Goal: Information Seeking & Learning: Find specific fact

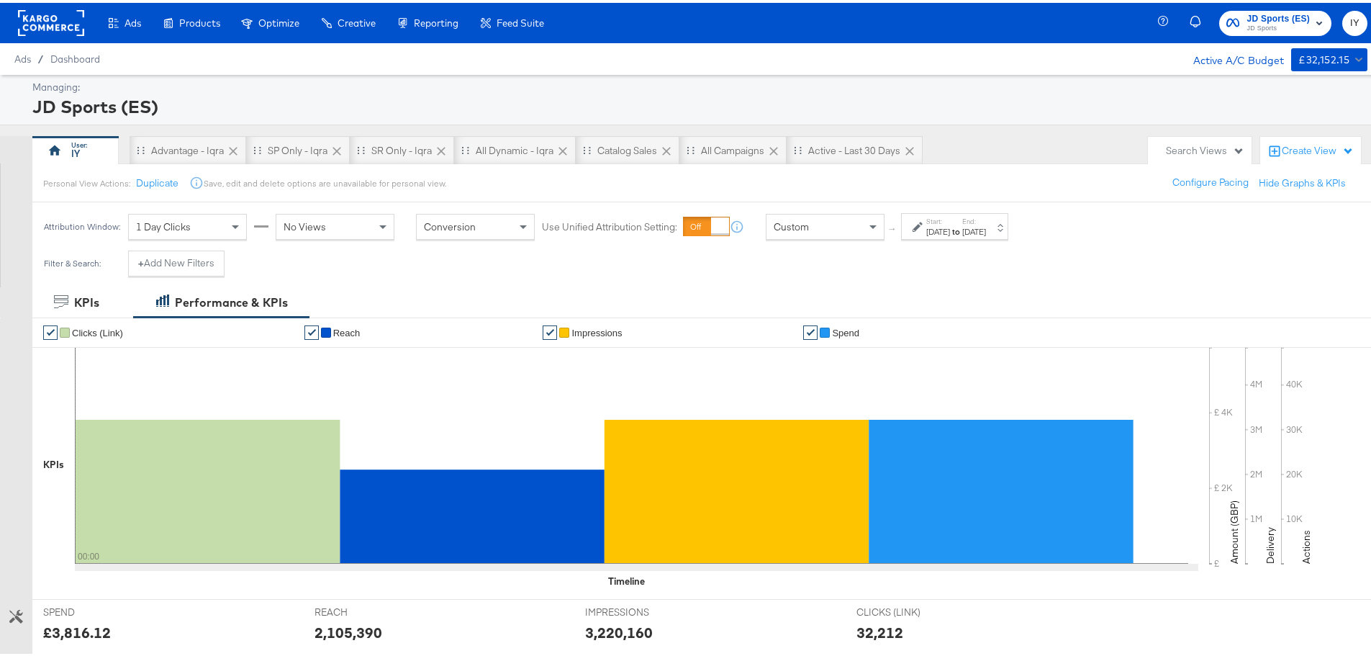
click at [986, 217] on label "End:" at bounding box center [974, 218] width 24 height 9
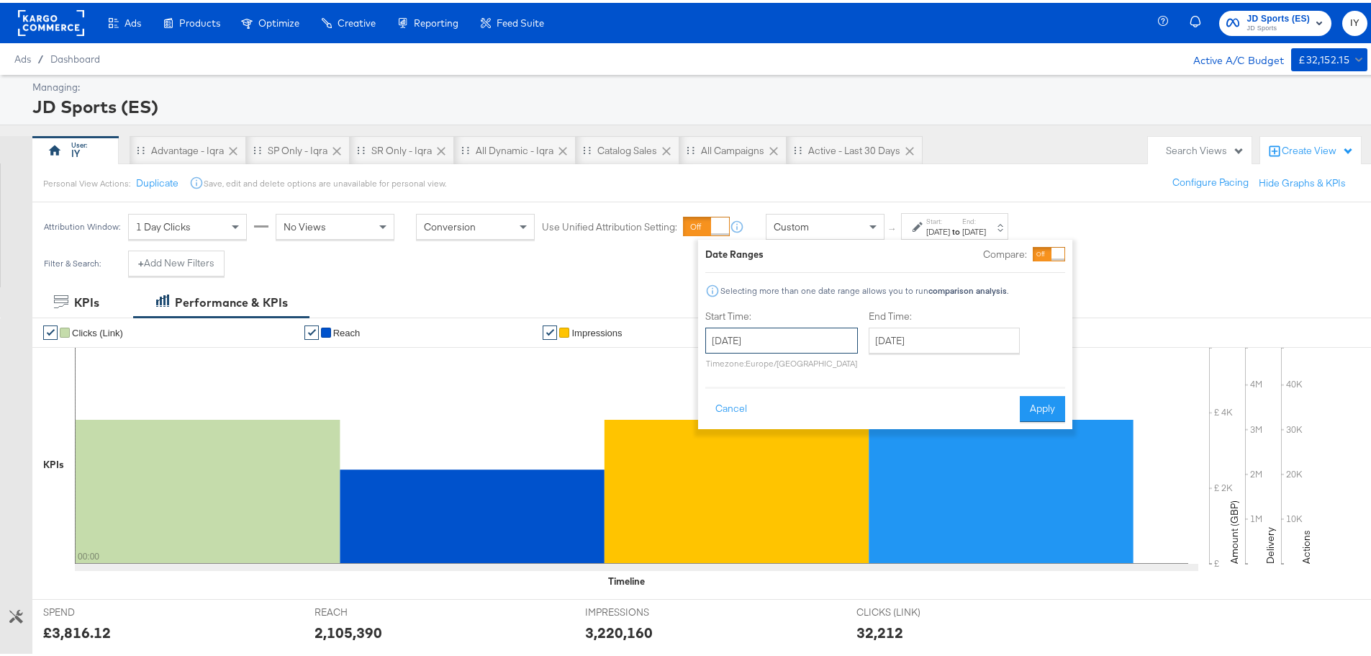
click at [821, 347] on input "[DATE]" at bounding box center [781, 338] width 153 height 26
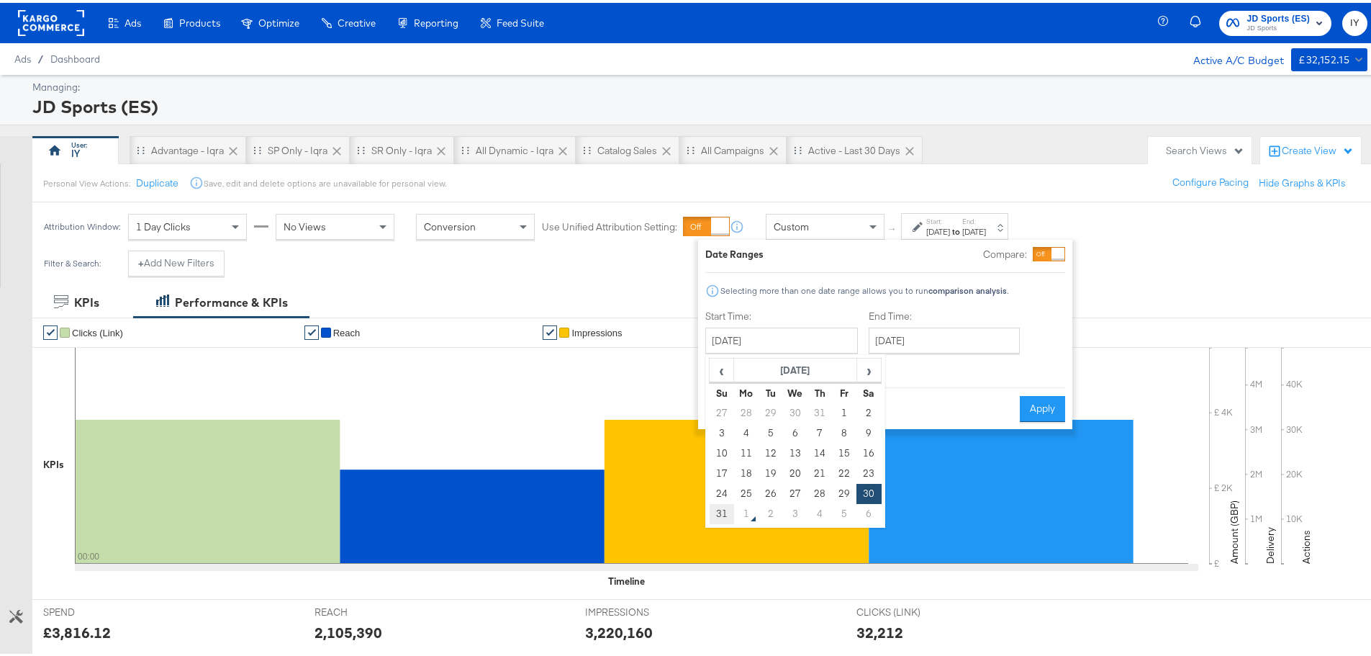
click at [715, 514] on td "31" at bounding box center [722, 511] width 24 height 20
type input "[DATE]"
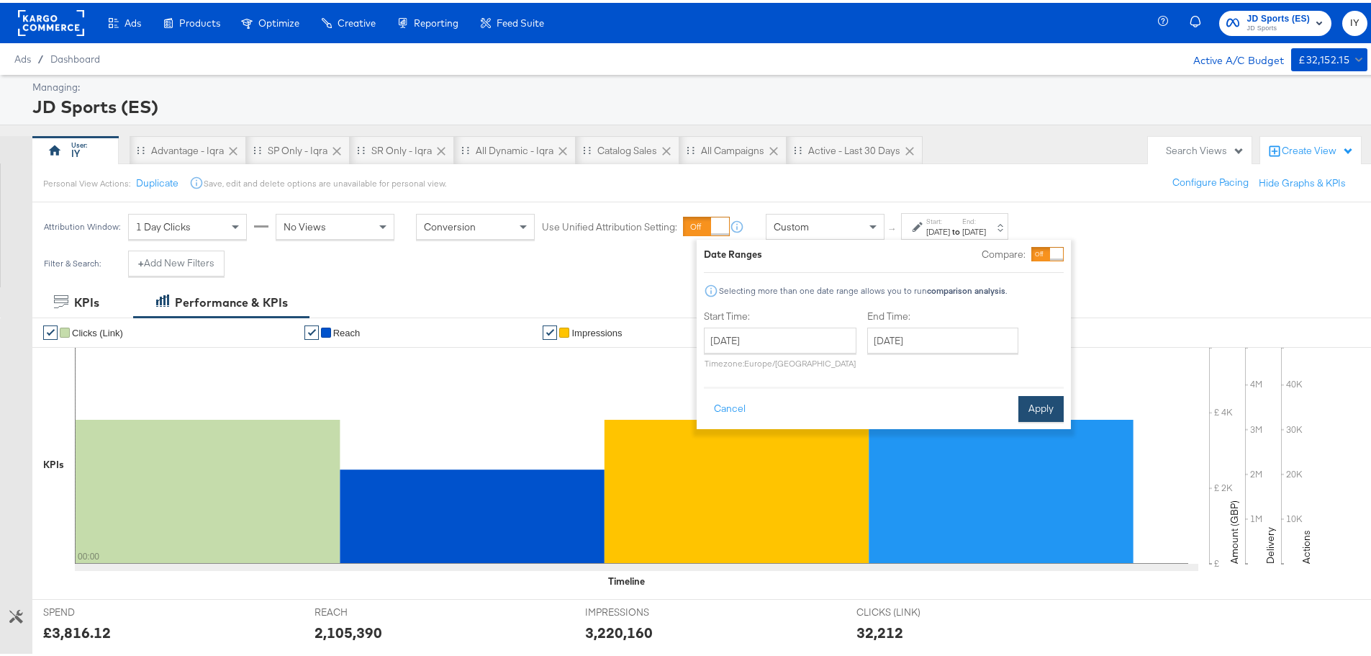
click at [1046, 409] on button "Apply" at bounding box center [1040, 406] width 45 height 26
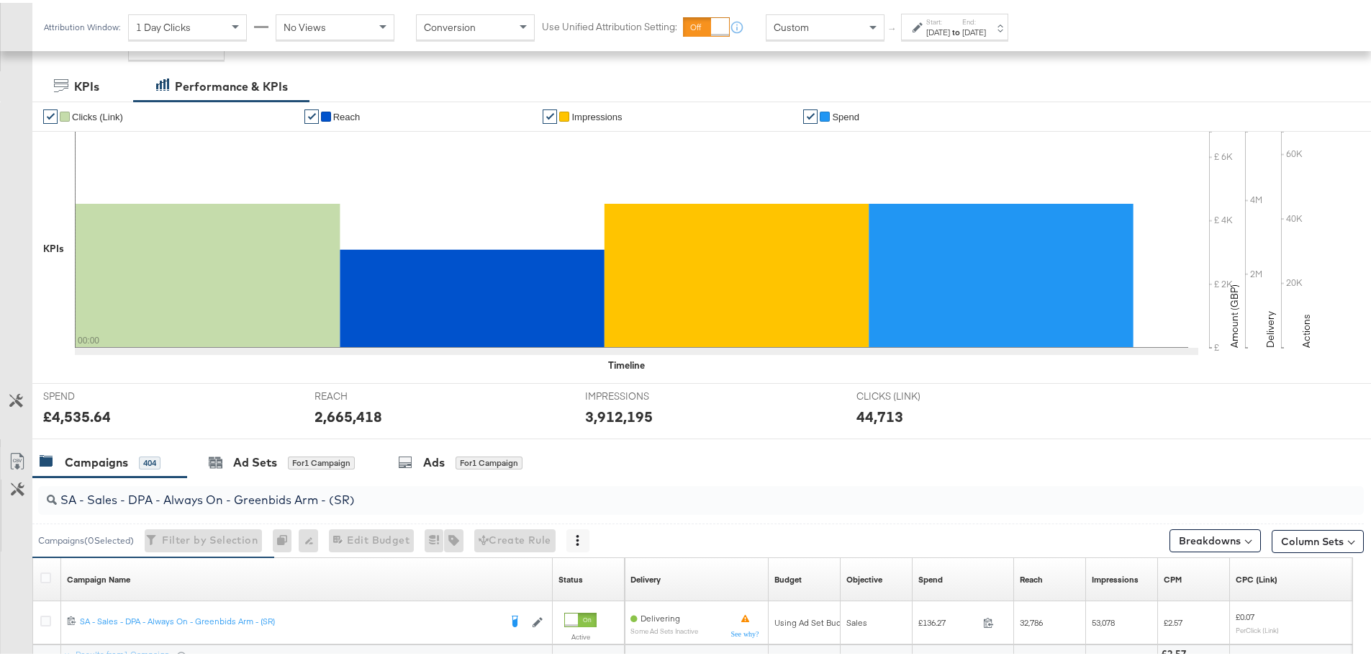
scroll to position [350, 0]
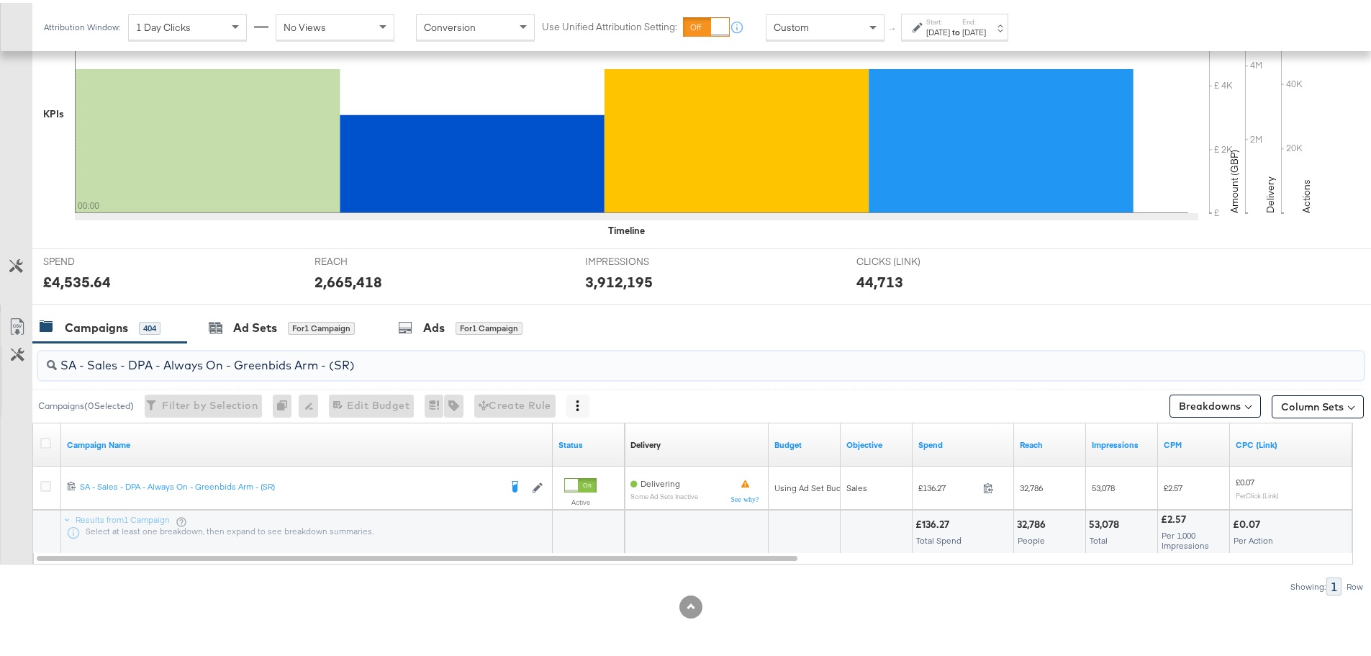
drag, startPoint x: 403, startPoint y: 363, endPoint x: 45, endPoint y: 353, distance: 358.5
click at [43, 353] on div "SA - Sales - DPA - Always On - Greenbids Arm - (SR)" at bounding box center [701, 362] width 1326 height 29
paste input "Catalogue Sales - Advantage Shopping Campaign – JD Arm"
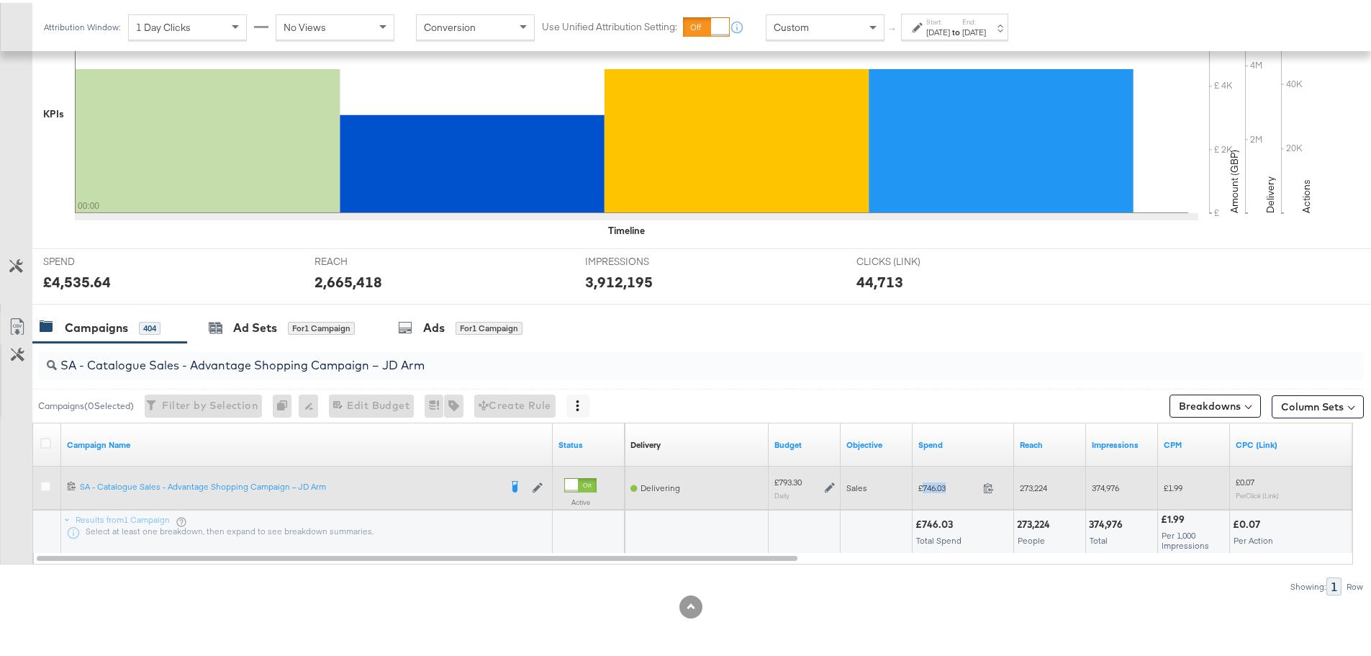
drag, startPoint x: 951, startPoint y: 484, endPoint x: 925, endPoint y: 485, distance: 25.9
click at [925, 485] on span "£746.03" at bounding box center [947, 484] width 59 height 11
copy span "746.03"
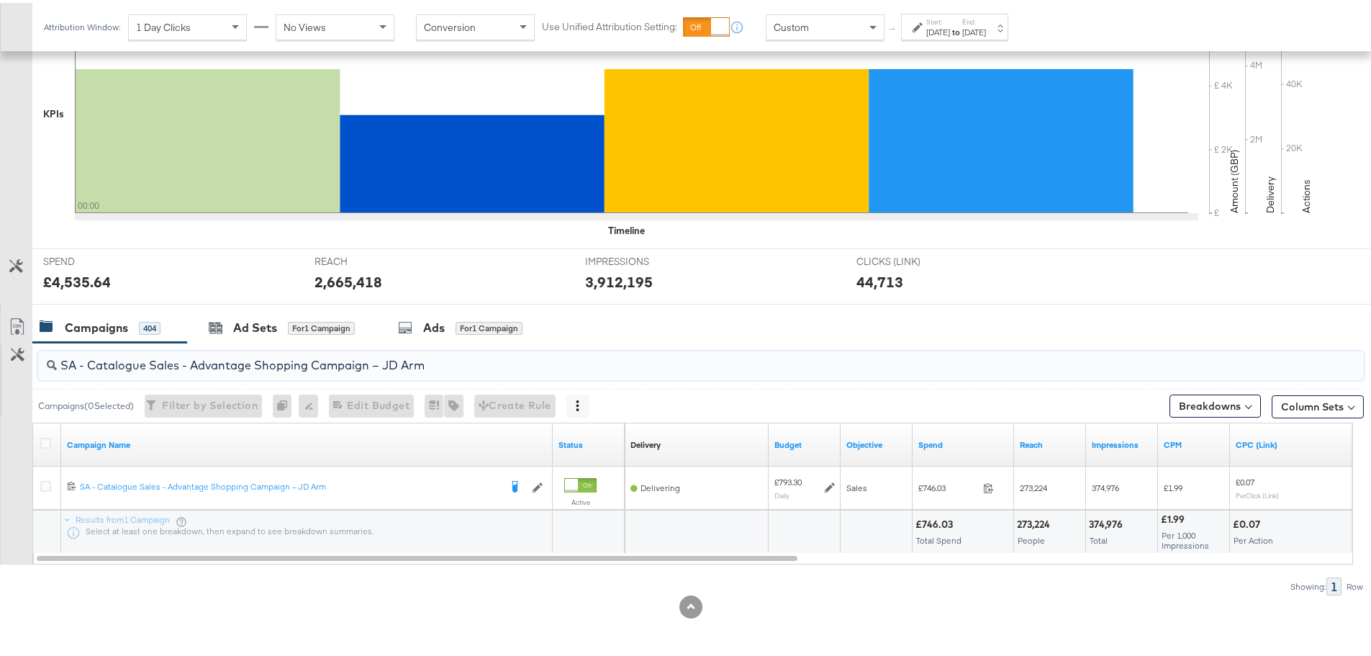
drag, startPoint x: 440, startPoint y: 365, endPoint x: 46, endPoint y: 354, distance: 394.5
click at [46, 354] on div "SA - Catalogue Sales - Advantage Shopping Campaign – JD Arm" at bounding box center [701, 362] width 1326 height 29
paste input "Greenbids"
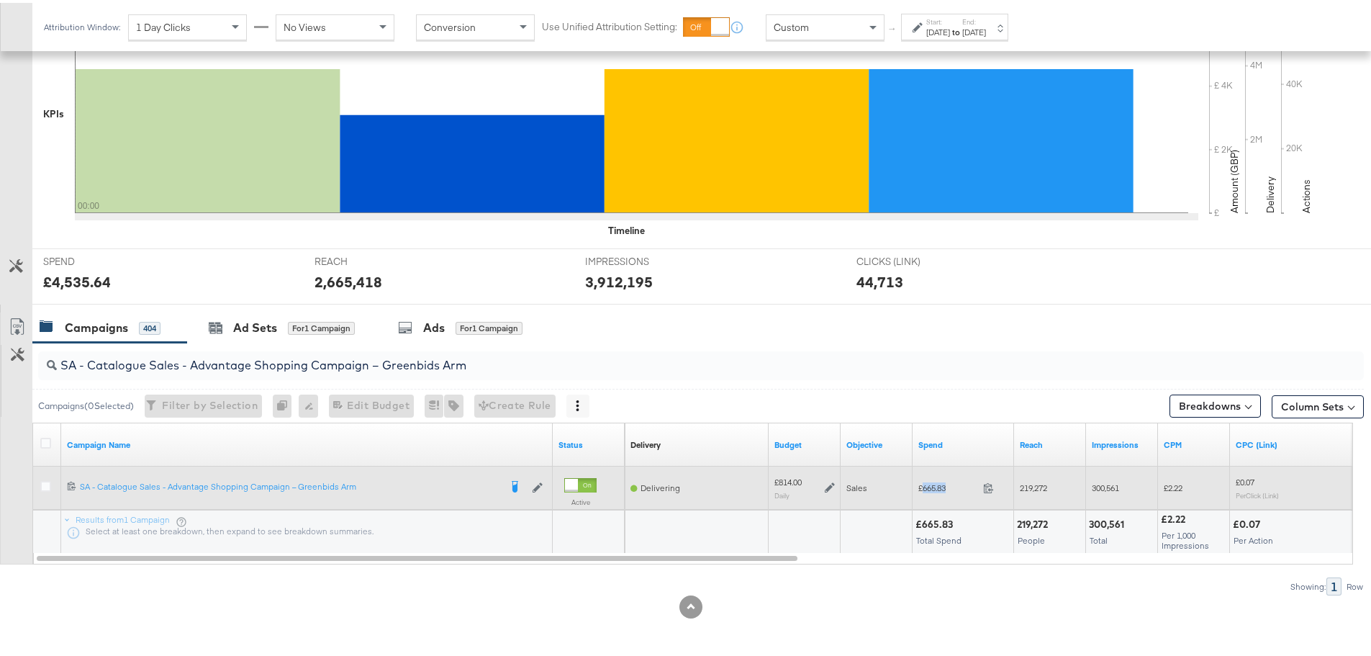
drag, startPoint x: 954, startPoint y: 483, endPoint x: 921, endPoint y: 484, distance: 33.1
click at [921, 484] on span "£665.83" at bounding box center [947, 484] width 59 height 11
copy span "665.83"
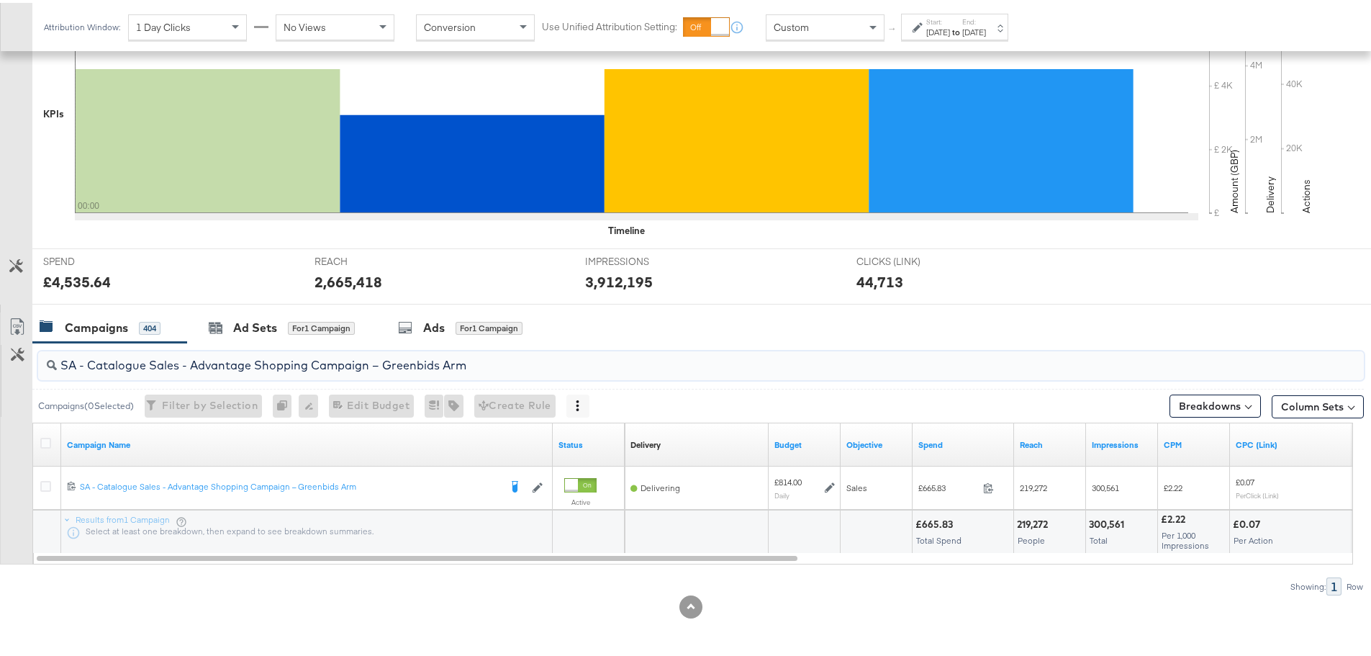
drag, startPoint x: 502, startPoint y: 360, endPoint x: -9, endPoint y: 343, distance: 511.9
paste input "AM - Catalogue Sales - Advantage Shopping Campaign - Non Dynamic Campaign – JD"
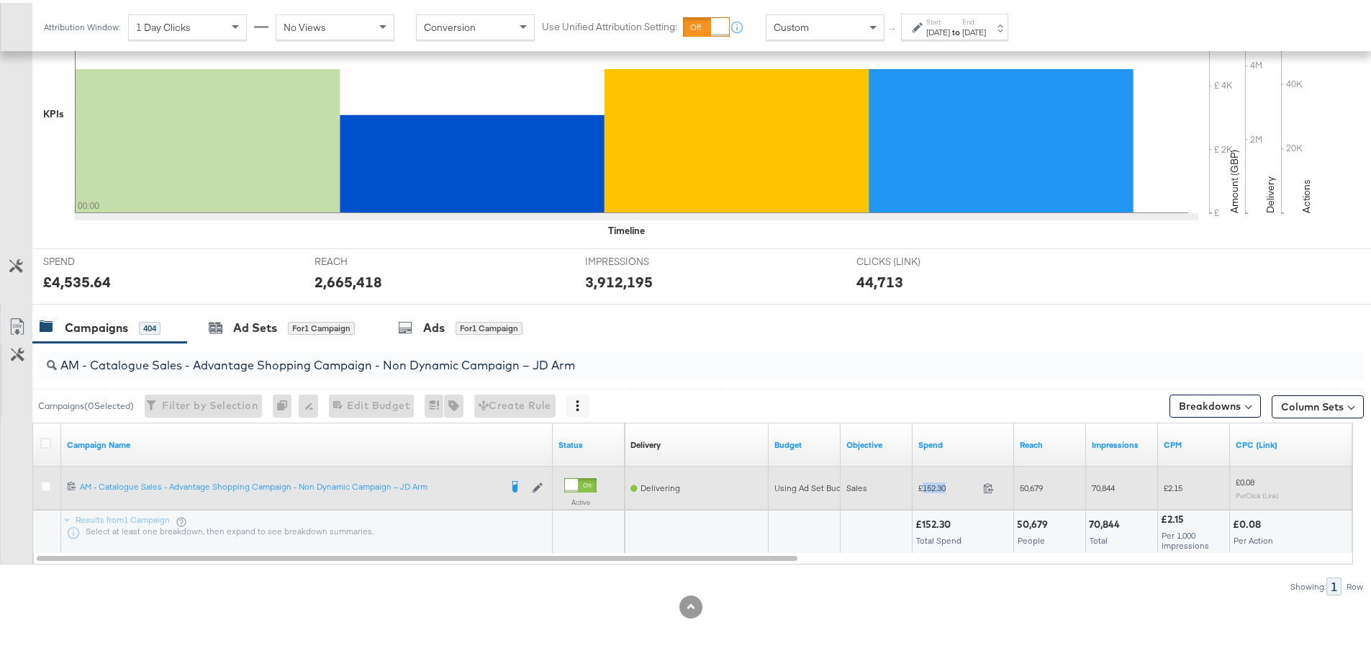
drag, startPoint x: 951, startPoint y: 486, endPoint x: 923, endPoint y: 486, distance: 27.3
click at [923, 486] on span "£152.30" at bounding box center [947, 484] width 59 height 11
copy span "152.30"
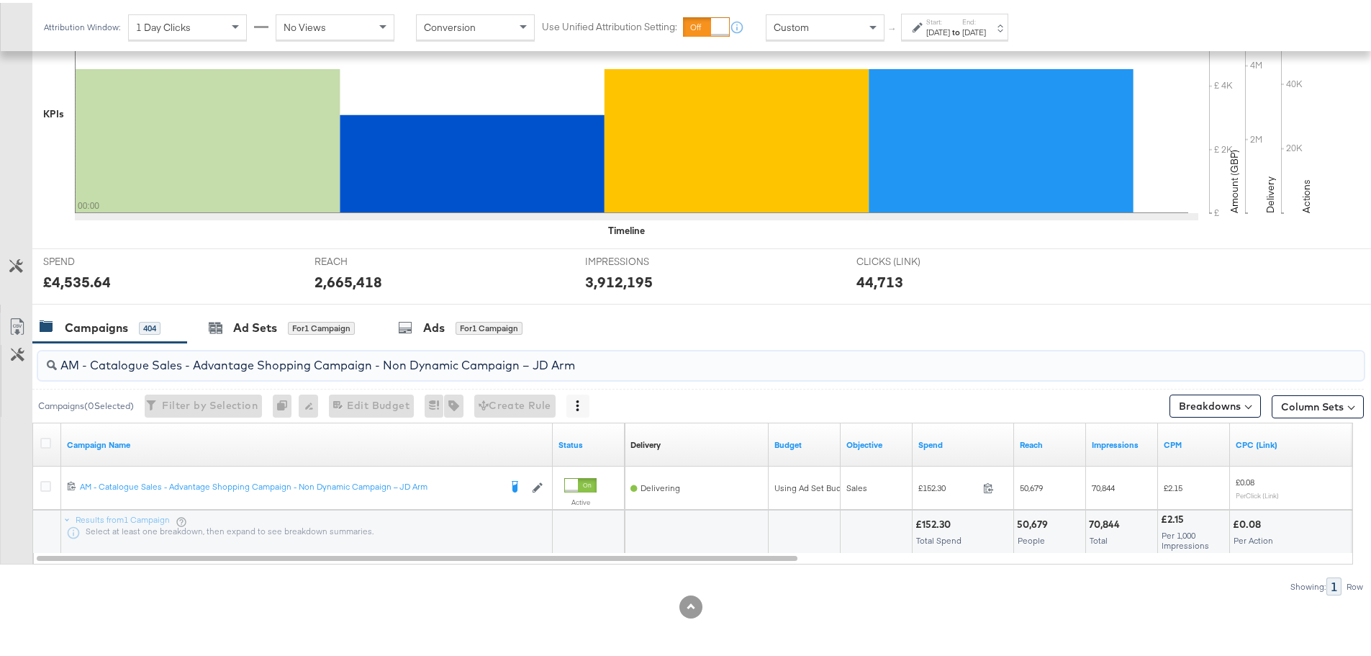
drag, startPoint x: 207, startPoint y: 356, endPoint x: 43, endPoint y: 358, distance: 164.1
click at [43, 358] on div "AM - Catalogue Sales - Advantage Shopping Campaign - Non Dynamic Campaign – JD …" at bounding box center [701, 362] width 1326 height 29
paste input "Greenbids"
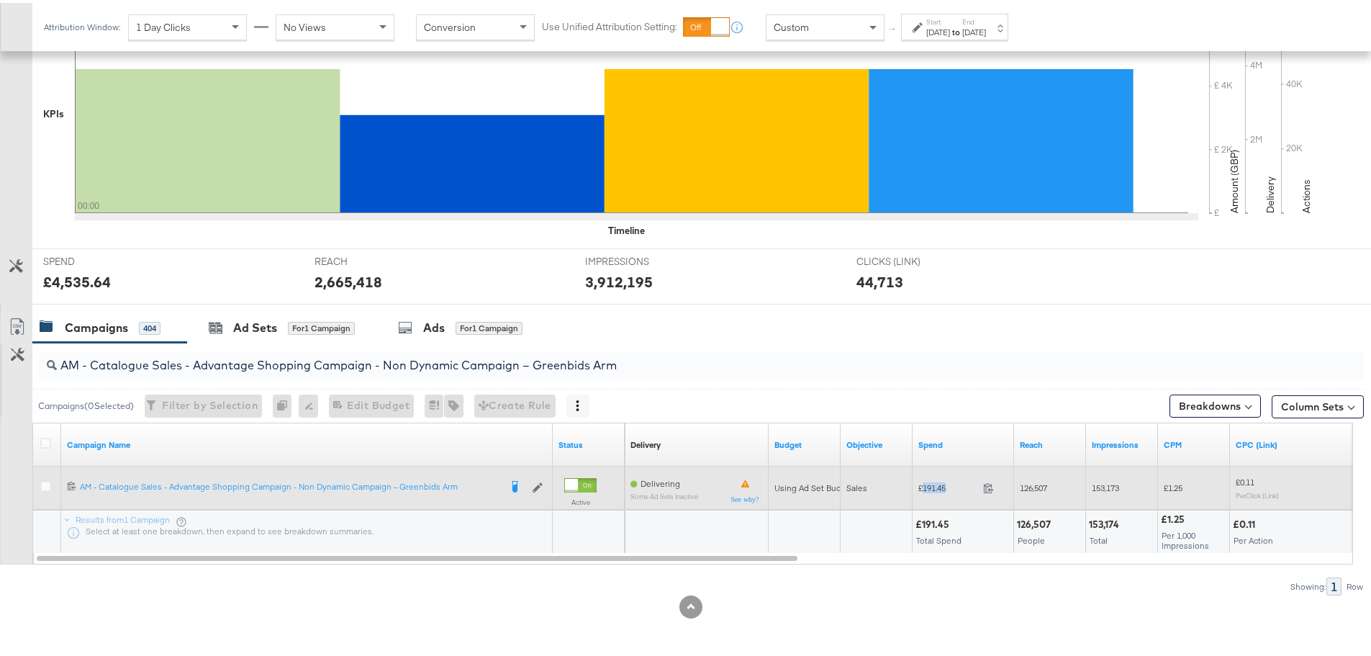
drag, startPoint x: 952, startPoint y: 484, endPoint x: 924, endPoint y: 485, distance: 28.1
click at [924, 485] on span "£191.45" at bounding box center [947, 484] width 59 height 11
copy span "191.45"
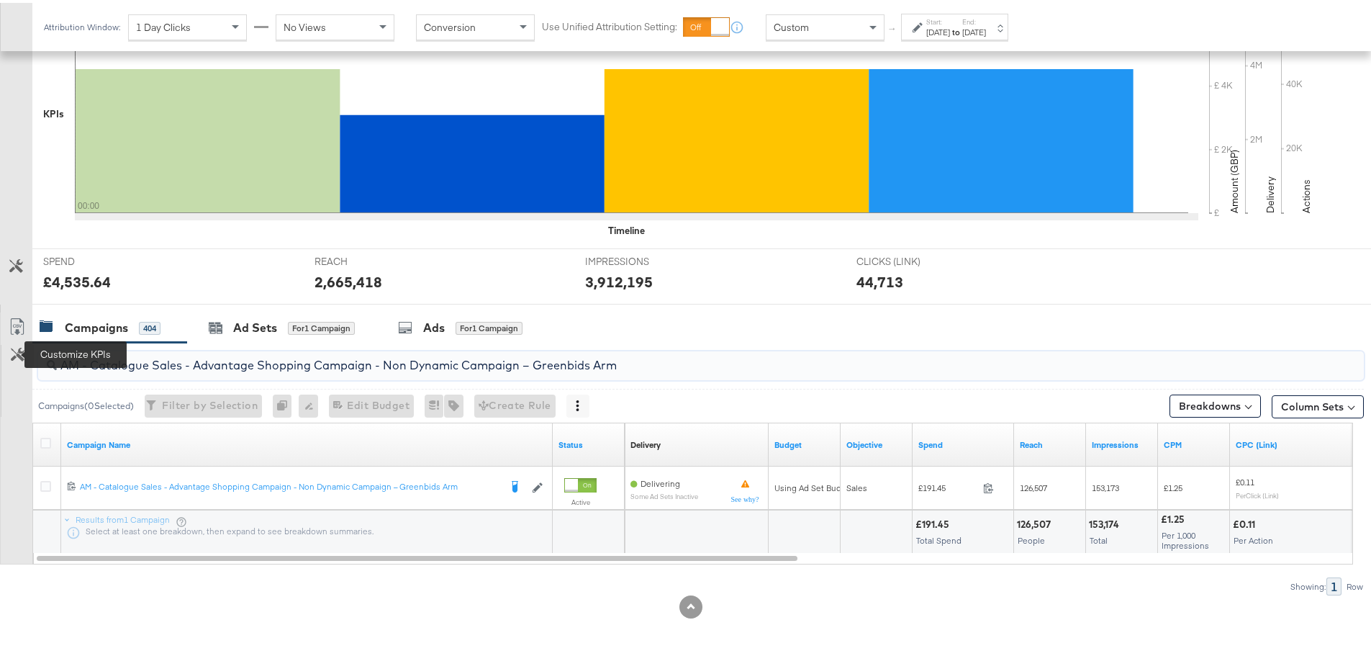
drag, startPoint x: 668, startPoint y: 367, endPoint x: 13, endPoint y: 354, distance: 655.0
click at [17, 356] on div "AM - Catalogue Sales - Advantage Shopping Campaign - Non Dynamic Campaign – Gre…" at bounding box center [682, 466] width 1364 height 253
paste input "SA - Sales - DABA - Always On - JD Arm - (PS)"
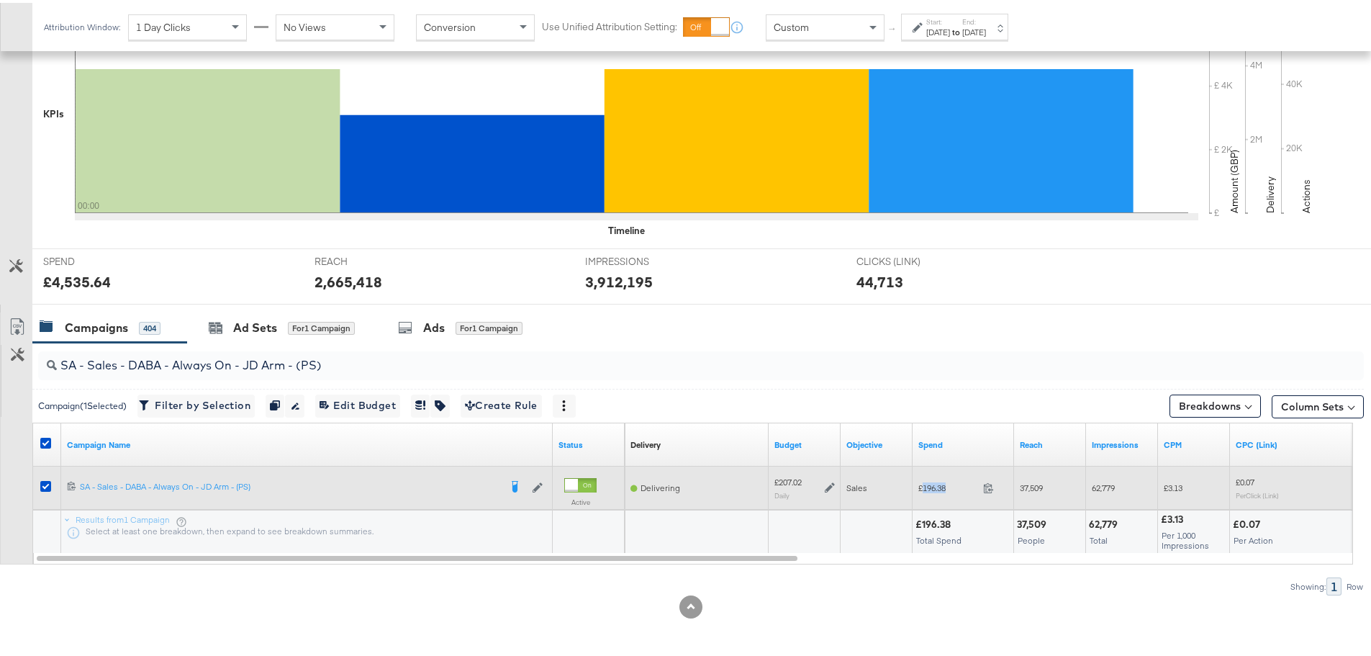
drag, startPoint x: 954, startPoint y: 485, endPoint x: 929, endPoint y: 484, distance: 25.2
click at [923, 484] on span "£196.38" at bounding box center [947, 484] width 59 height 11
copy span "196.38"
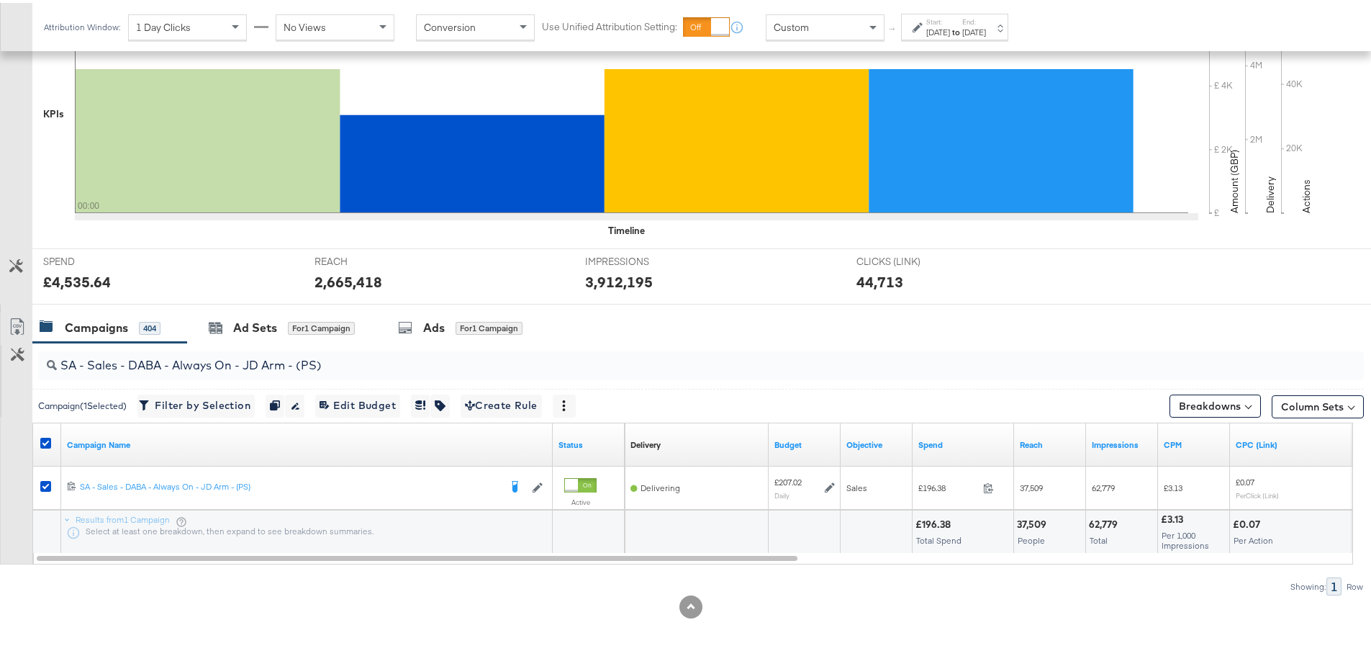
drag, startPoint x: 45, startPoint y: 440, endPoint x: 71, endPoint y: 427, distance: 29.6
click at [45, 440] on icon at bounding box center [45, 440] width 11 height 11
click at [0, 0] on input "checkbox" at bounding box center [0, 0] width 0 height 0
drag, startPoint x: 369, startPoint y: 358, endPoint x: -66, endPoint y: 352, distance: 435.4
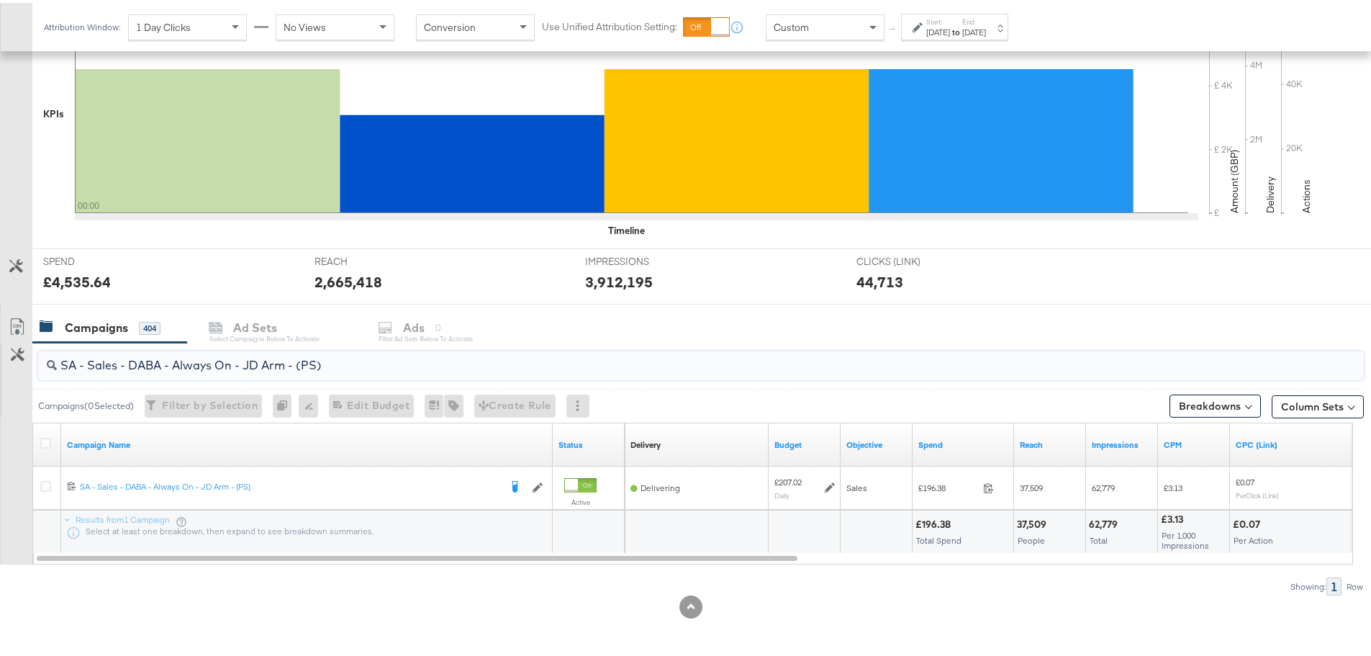
paste input "Greenbids"
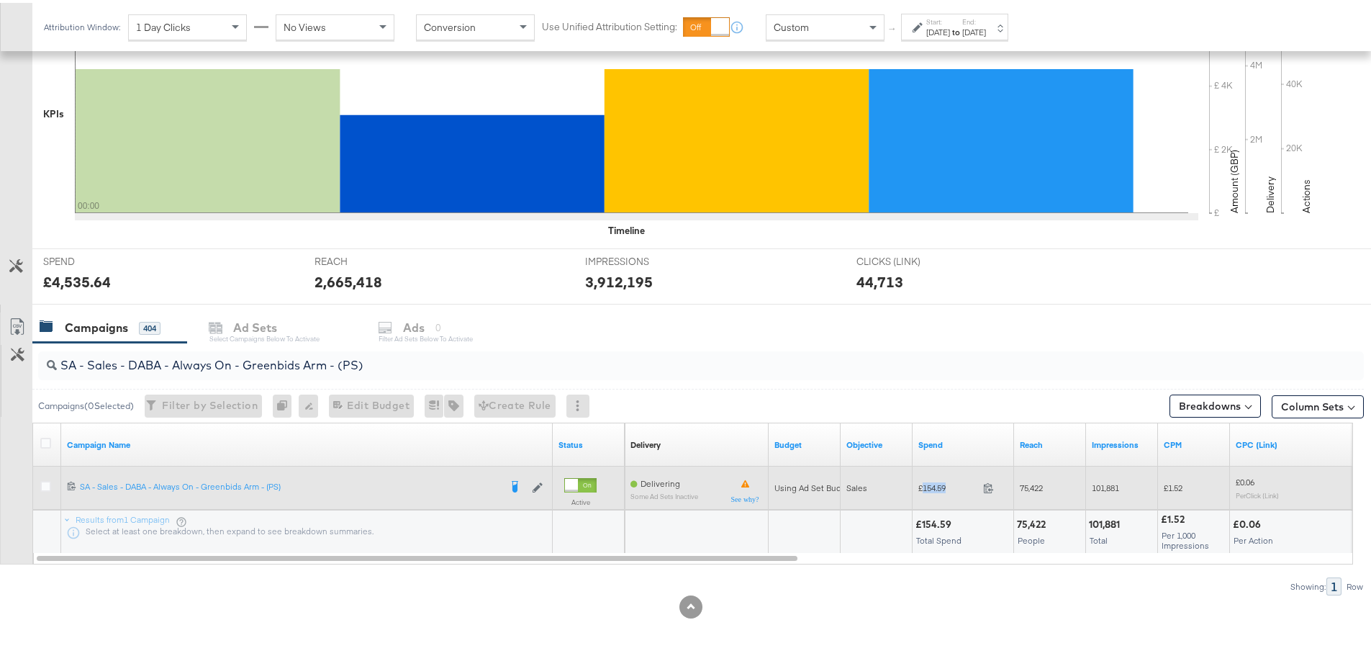
drag, startPoint x: 952, startPoint y: 482, endPoint x: 924, endPoint y: 487, distance: 28.5
click at [924, 487] on span "£154.59" at bounding box center [947, 484] width 59 height 11
copy span "154.59"
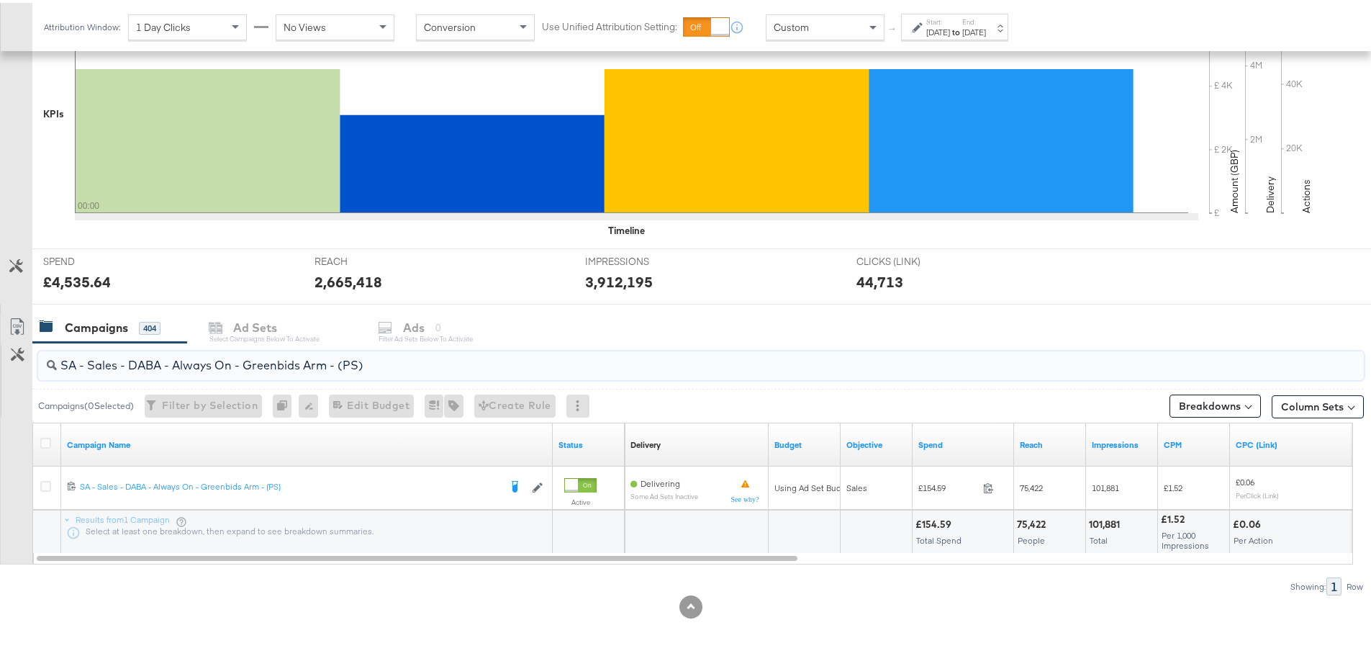
drag, startPoint x: 411, startPoint y: 365, endPoint x: -116, endPoint y: 340, distance: 527.4
paste input "PA - Always On - JD Arm - (SR"
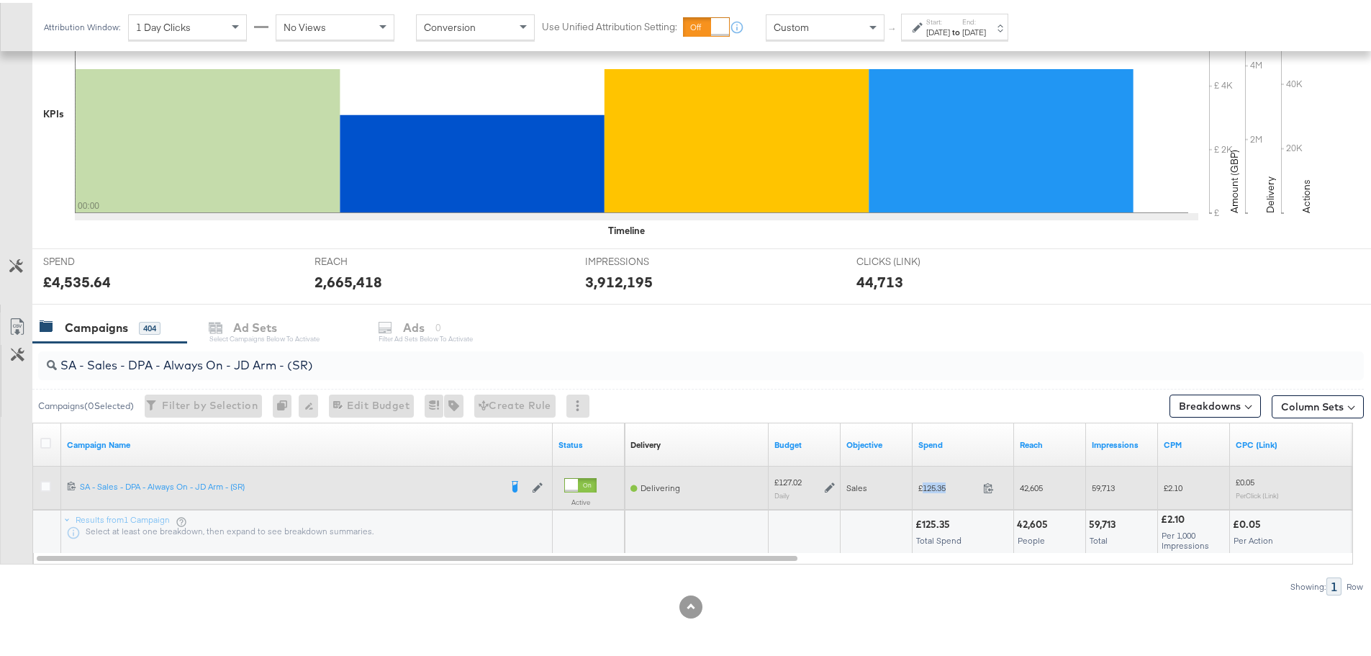
drag, startPoint x: 953, startPoint y: 485, endPoint x: 923, endPoint y: 486, distance: 30.3
click at [923, 486] on span "£125.35" at bounding box center [947, 484] width 59 height 11
copy span "125.35"
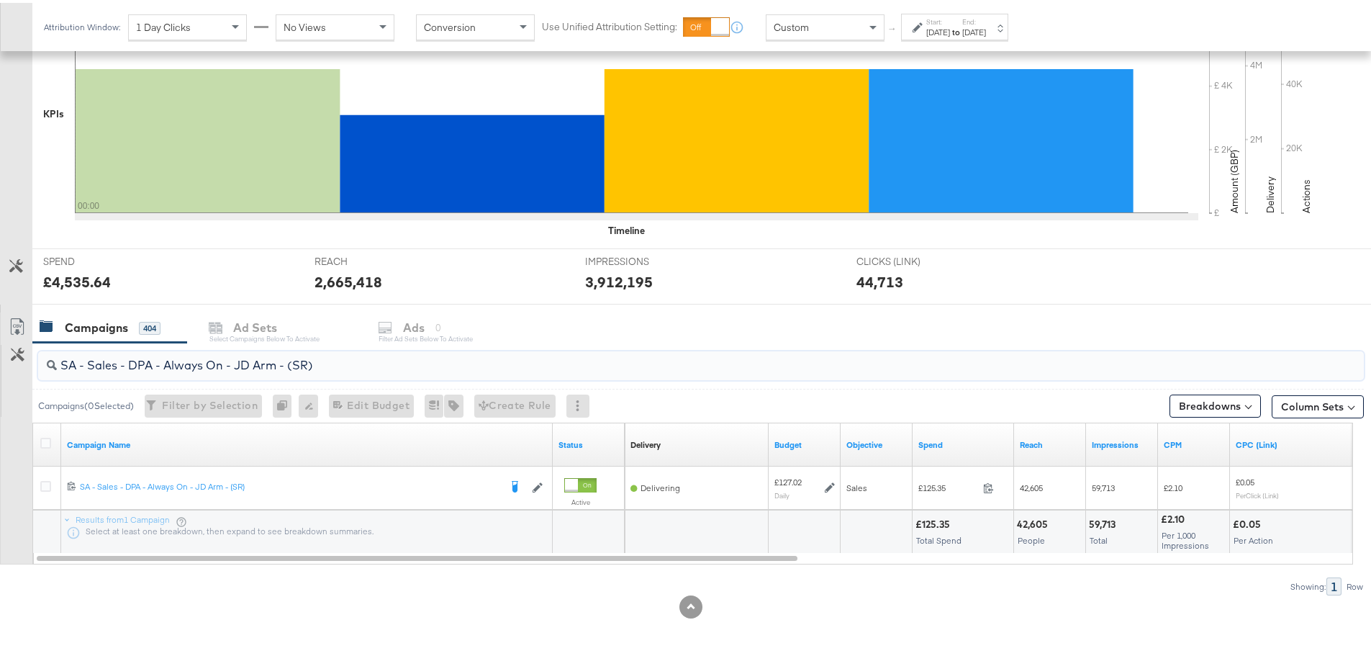
drag, startPoint x: 358, startPoint y: 360, endPoint x: -119, endPoint y: 337, distance: 478.4
paste input "Greenbids"
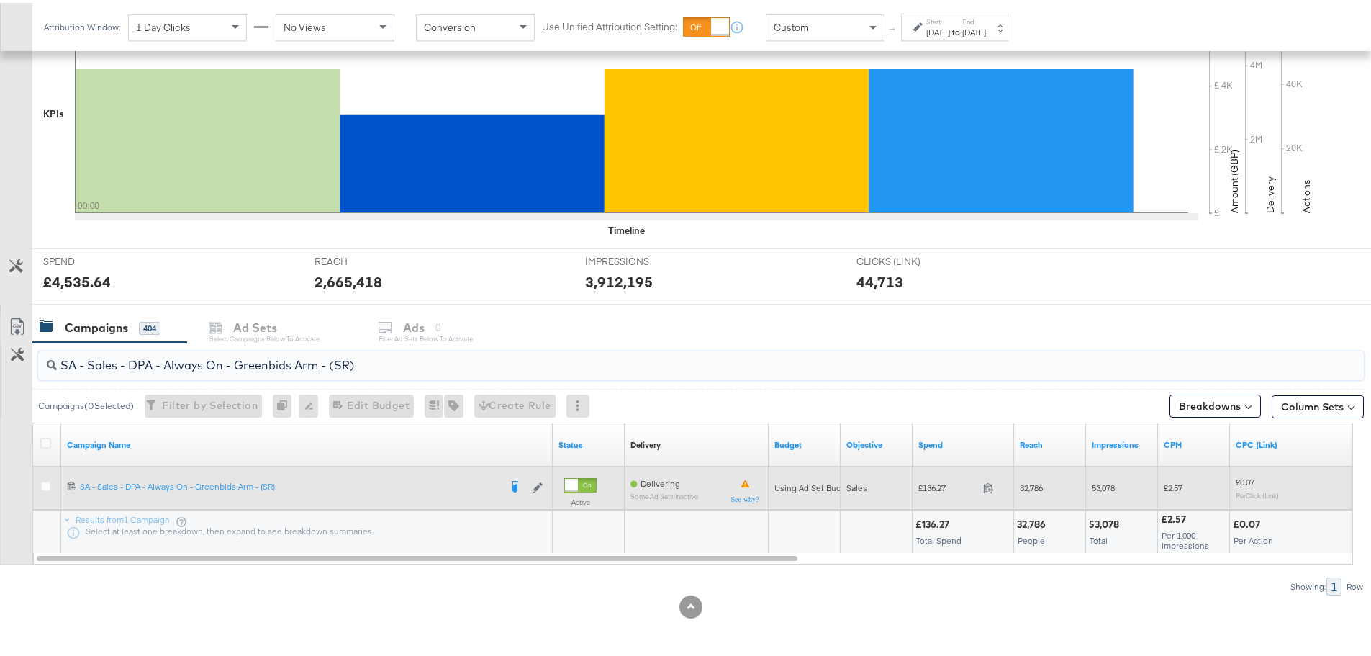
type input "SA - Sales - DPA - Always On - Greenbids Arm - (SR)"
drag, startPoint x: 954, startPoint y: 486, endPoint x: 924, endPoint y: 486, distance: 30.2
click at [924, 486] on span "£136.27" at bounding box center [947, 484] width 59 height 11
copy span "136.27"
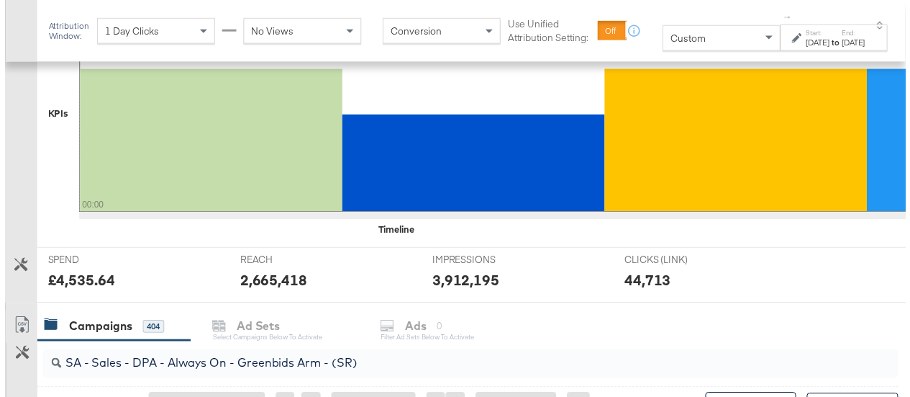
scroll to position [363, 0]
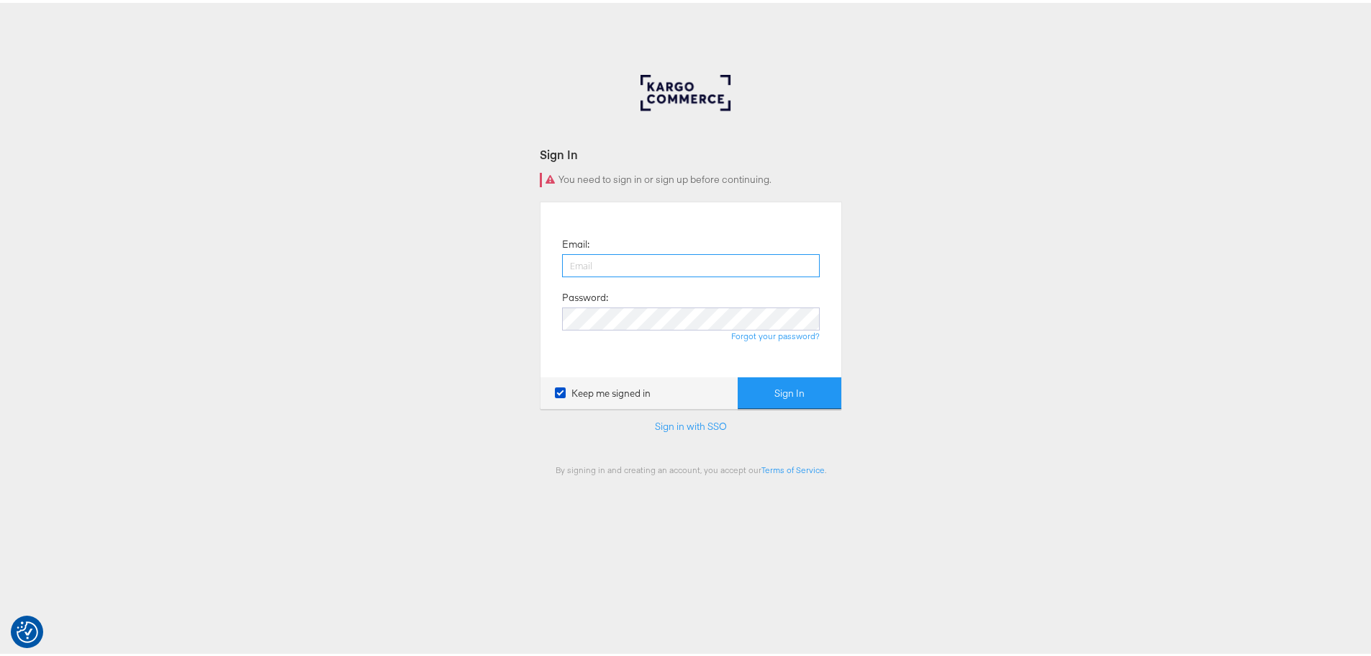
click at [622, 262] on input "email" at bounding box center [691, 262] width 258 height 23
type input "iqra.younis@jdplc.com"
click at [738, 374] on button "Sign In" at bounding box center [790, 390] width 104 height 32
